Goal: Information Seeking & Learning: Check status

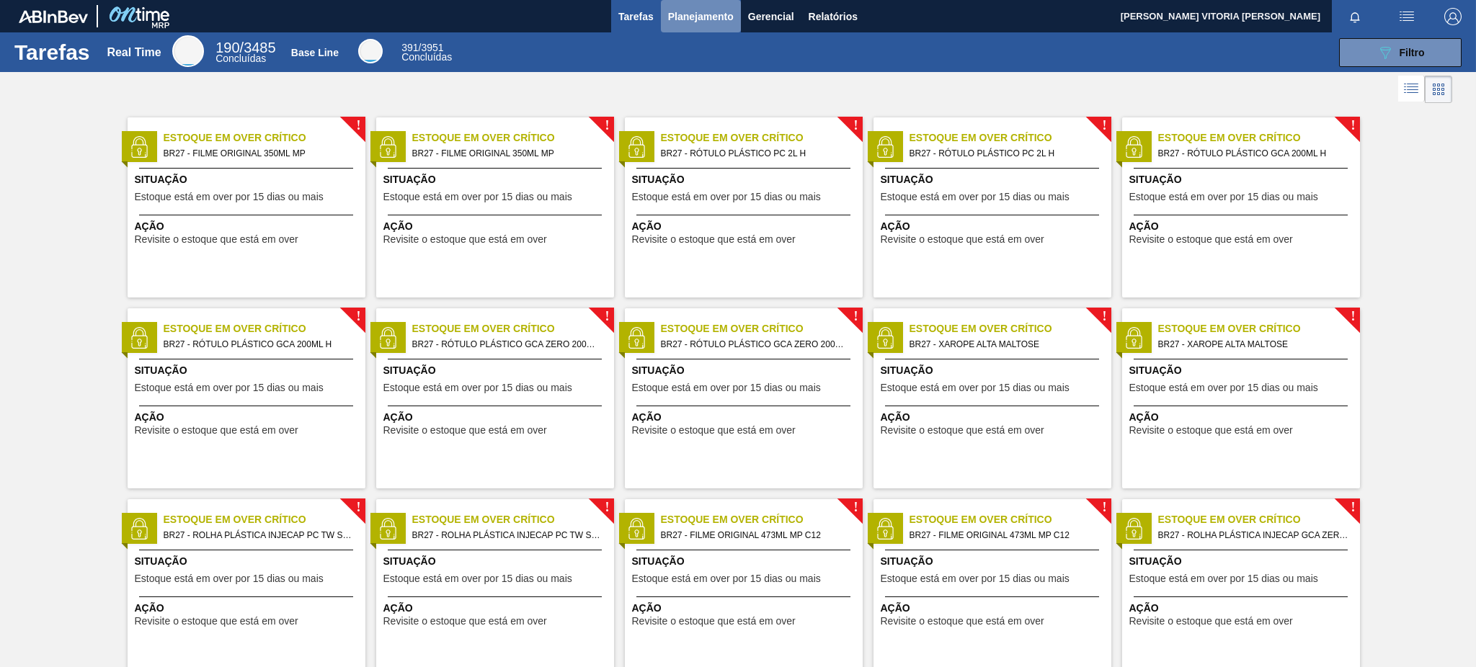
click at [701, 22] on span "Planejamento" at bounding box center [701, 16] width 66 height 17
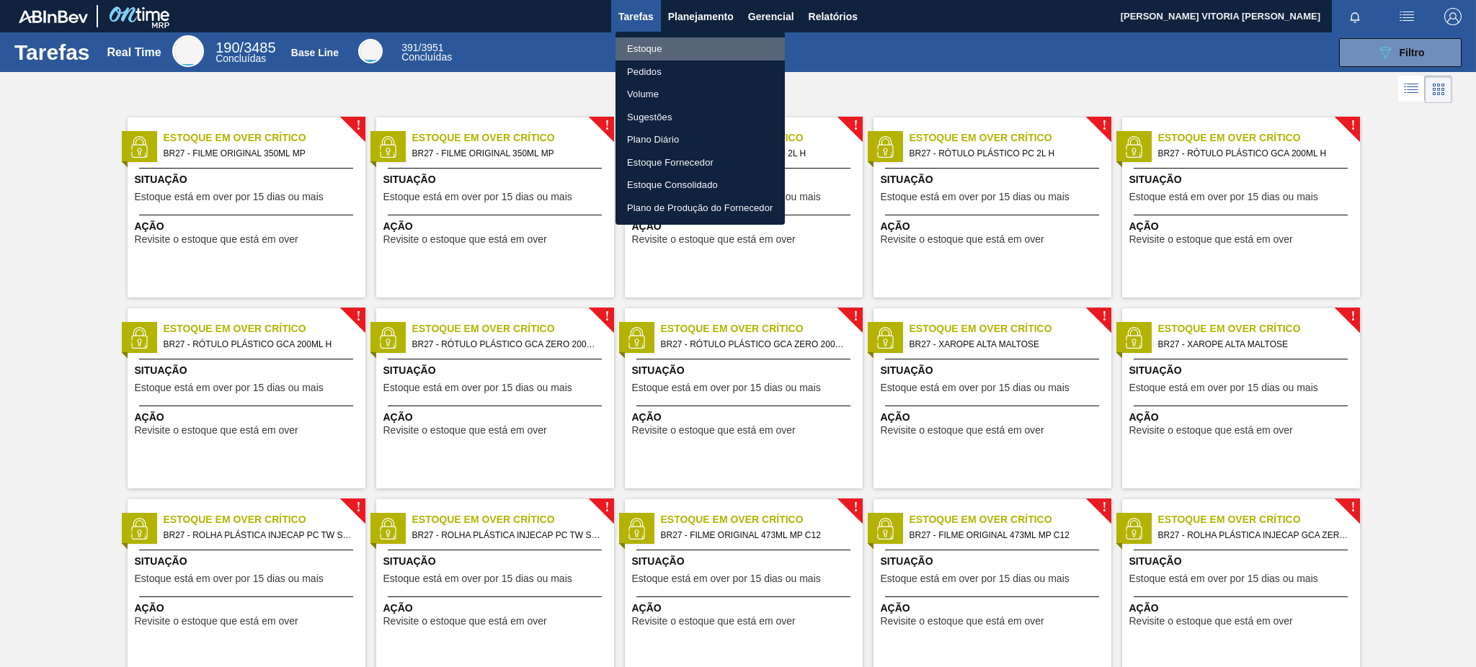
click at [698, 42] on li "Estoque" at bounding box center [699, 48] width 169 height 23
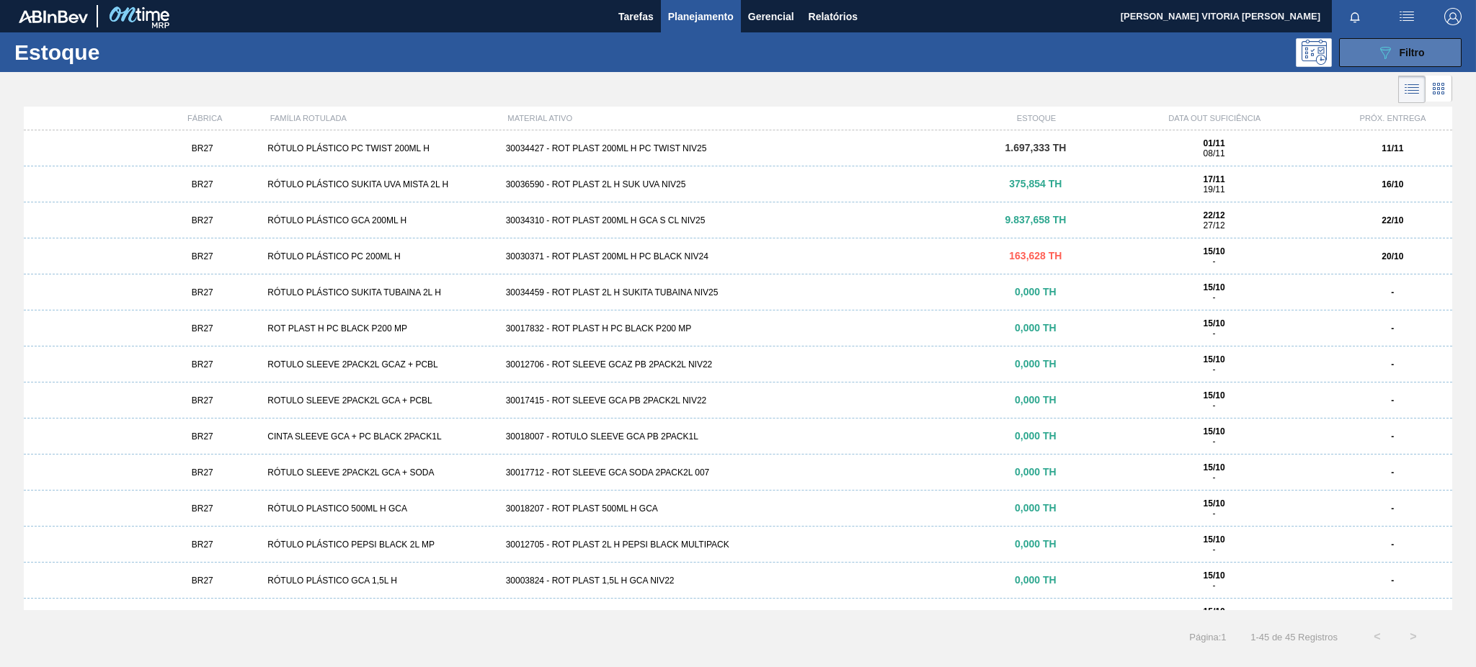
click at [1411, 53] on span "Filtro" at bounding box center [1411, 53] width 25 height 12
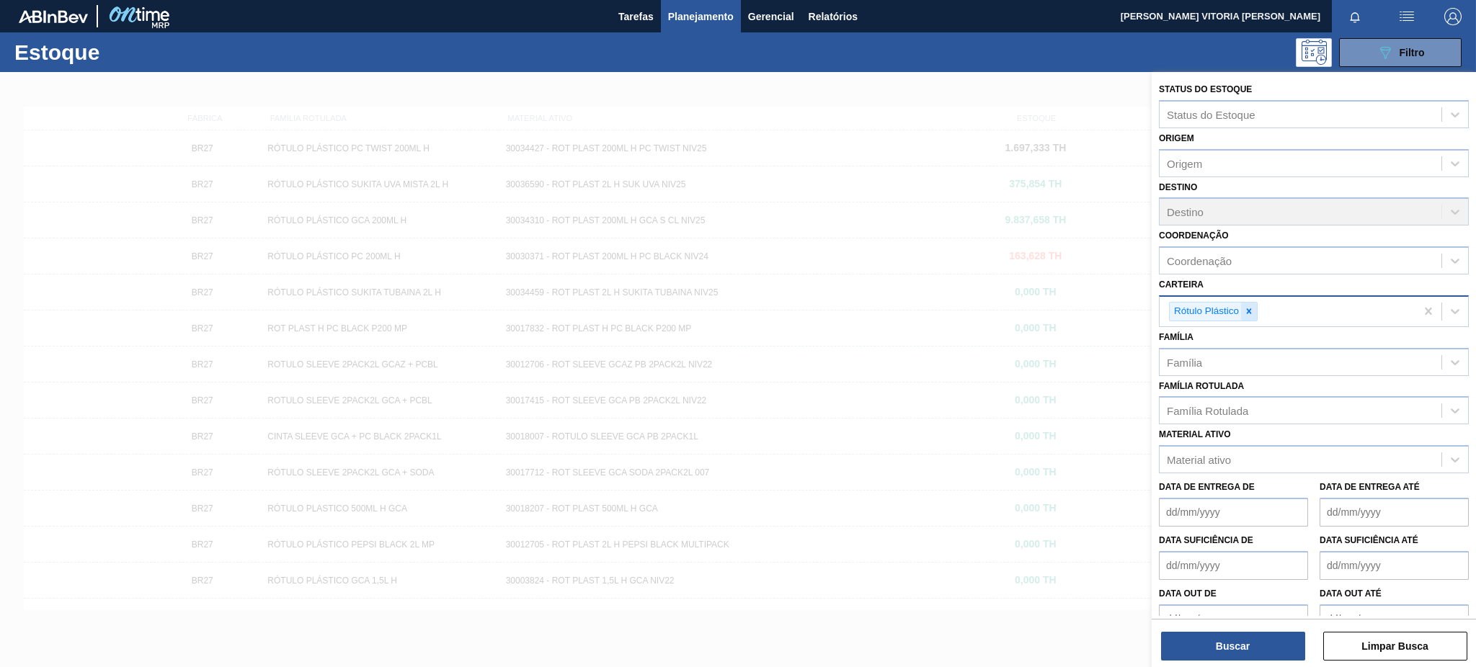
click at [1246, 303] on div at bounding box center [1249, 312] width 16 height 18
type input "pref"
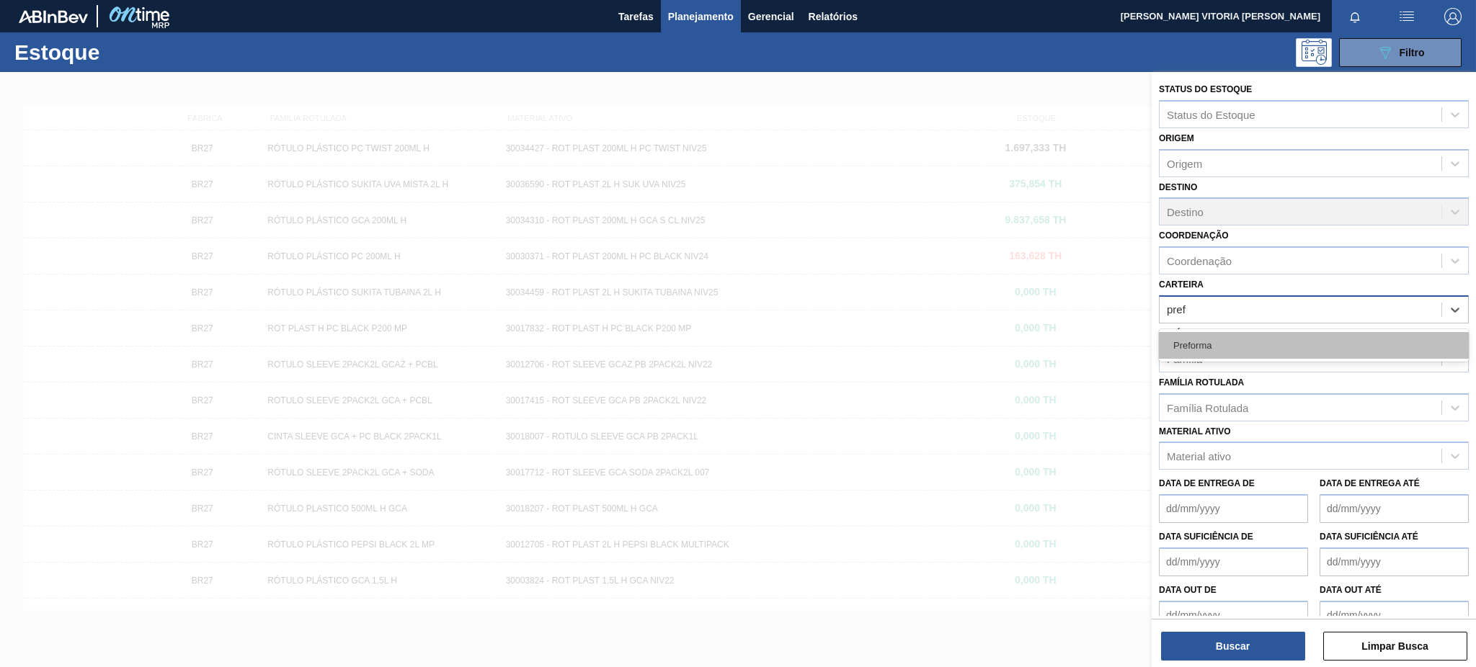
click at [1231, 332] on div "Preforma" at bounding box center [1314, 345] width 310 height 27
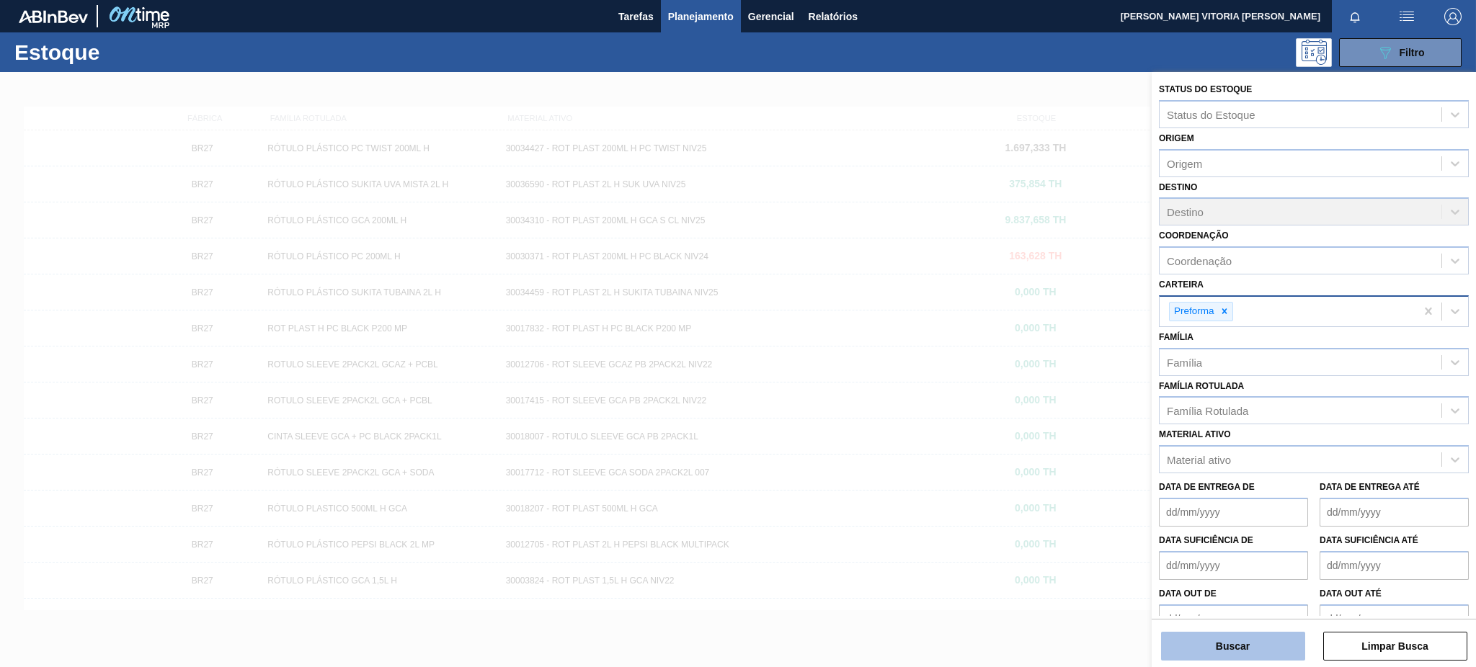
click at [1265, 642] on button "Buscar" at bounding box center [1233, 646] width 144 height 29
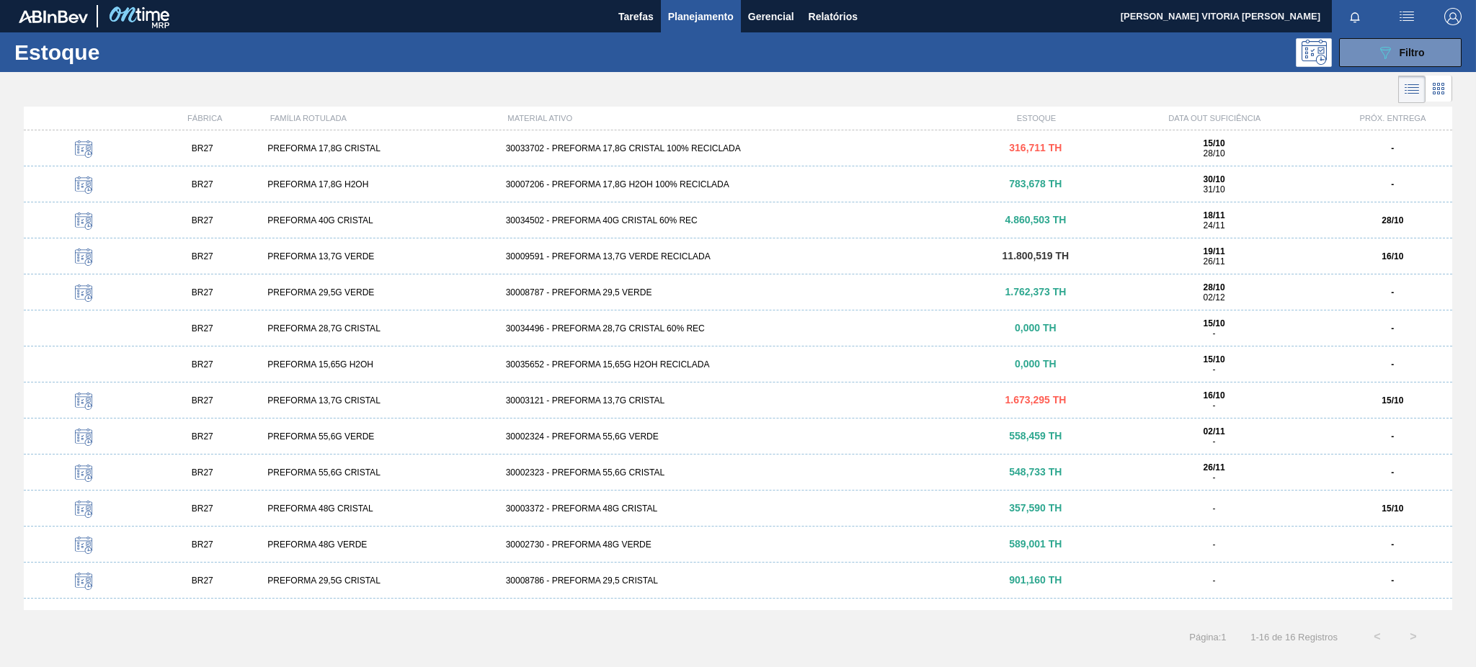
click at [970, 411] on div "BR27 PREFORMA 13,7G CRISTAL 30003121 - PREFORMA 13,7G CRISTAL 1.673,295 TH 16/1…" at bounding box center [738, 401] width 1428 height 36
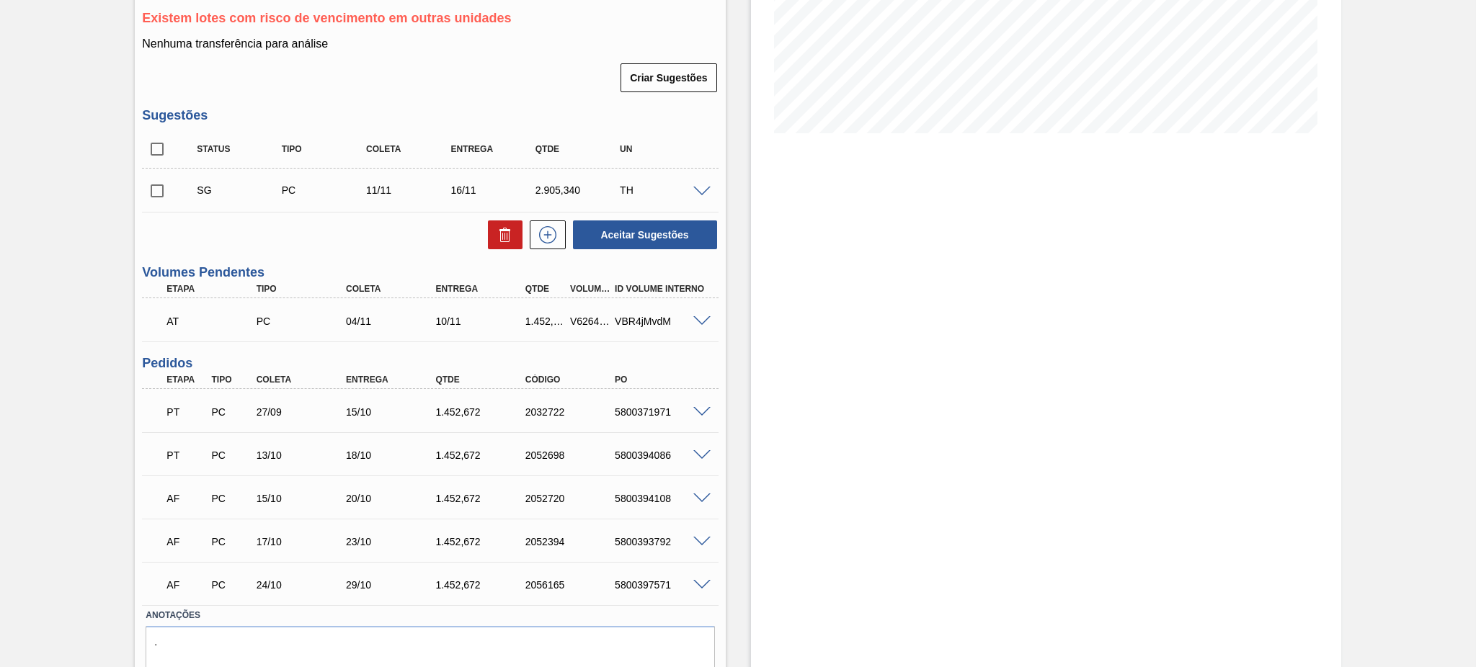
scroll to position [342, 0]
